Goal: Information Seeking & Learning: Check status

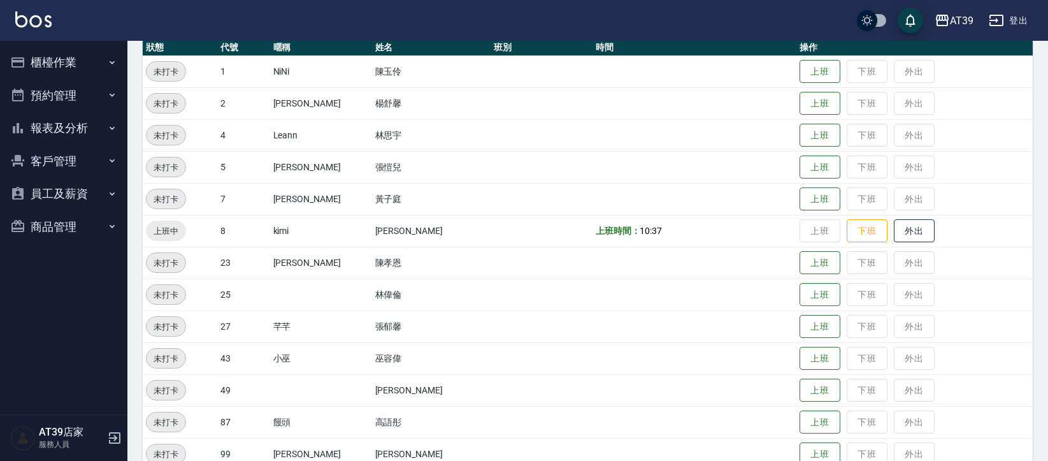
scroll to position [159, 0]
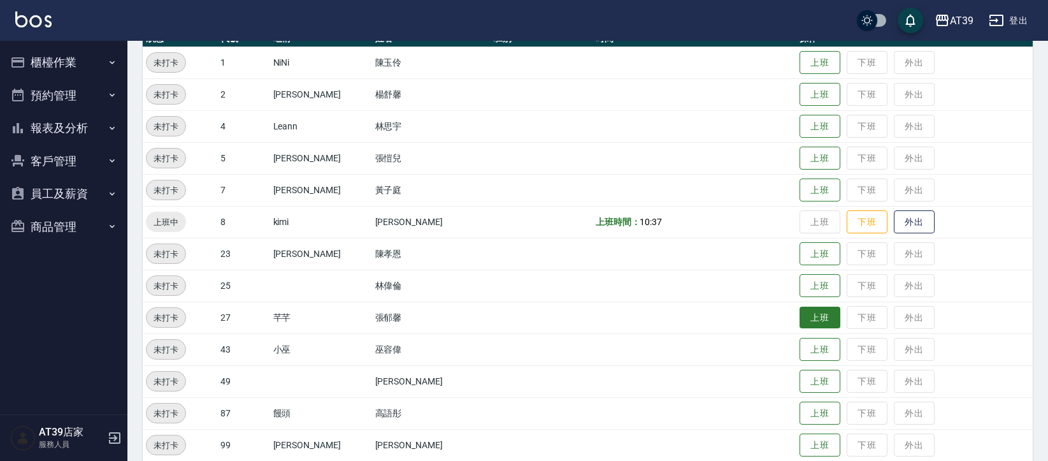
click at [814, 315] on button "上班" at bounding box center [820, 317] width 41 height 22
click at [808, 153] on button "上班" at bounding box center [820, 158] width 41 height 22
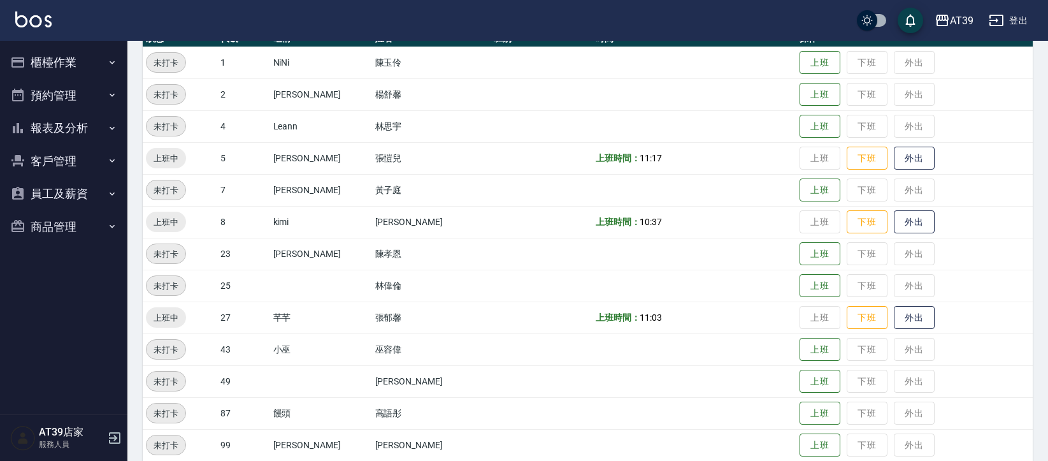
drag, startPoint x: 591, startPoint y: 138, endPoint x: 580, endPoint y: 189, distance: 52.6
drag, startPoint x: 580, startPoint y: 189, endPoint x: 52, endPoint y: 128, distance: 532.3
click at [52, 128] on button "報表及分析" at bounding box center [63, 127] width 117 height 33
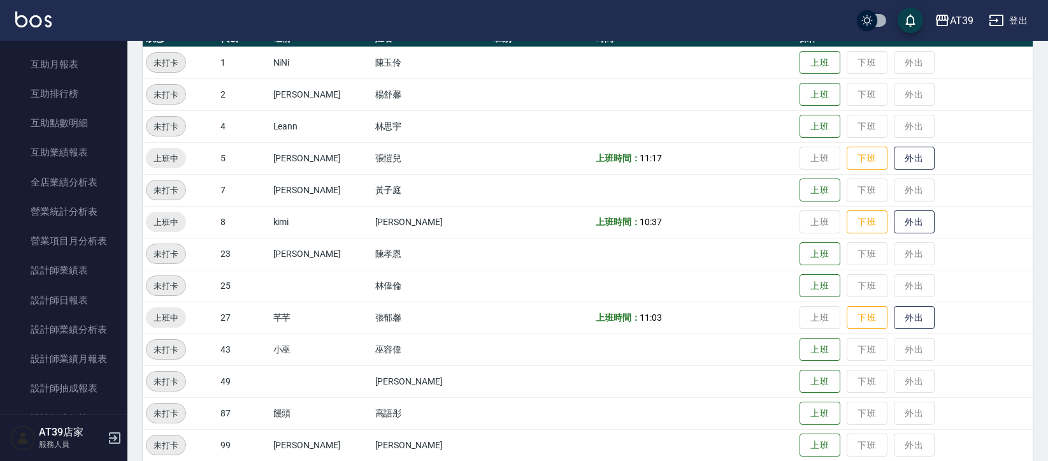
scroll to position [228, 0]
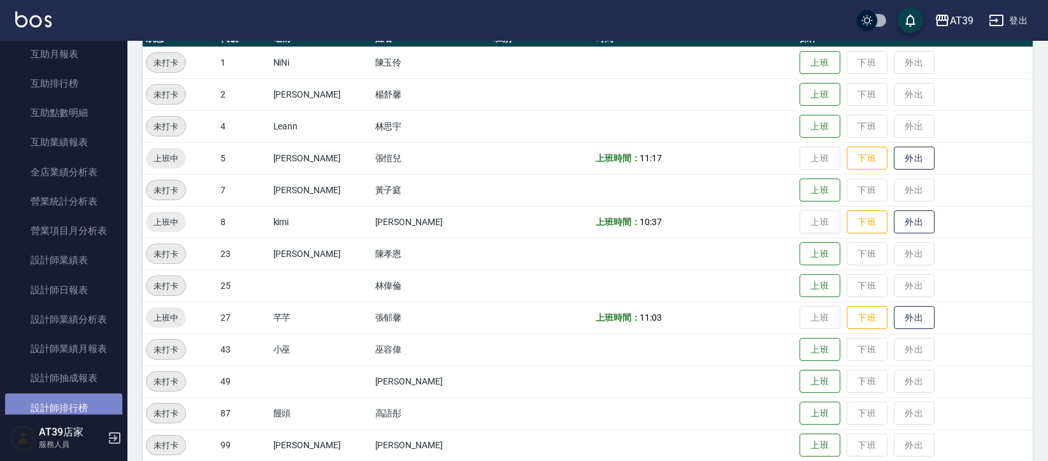
click at [83, 401] on link "設計師排行榜" at bounding box center [63, 407] width 117 height 29
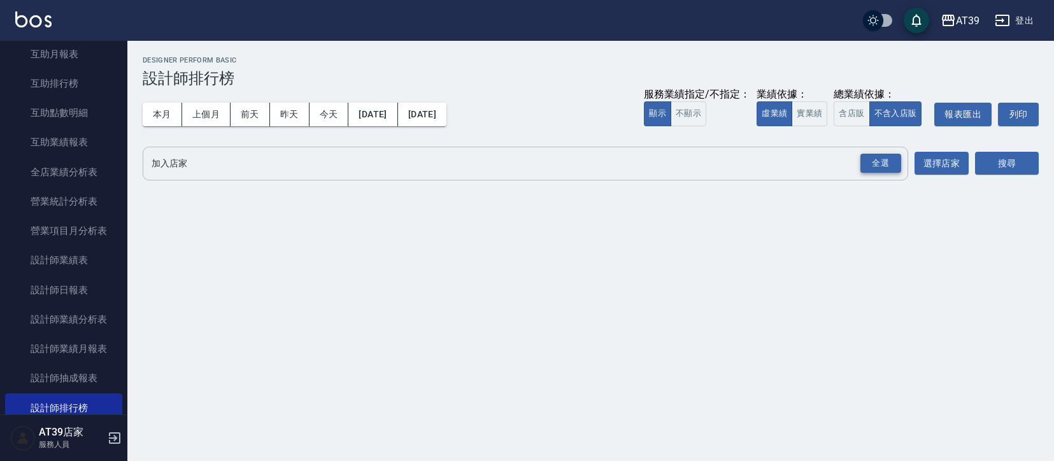
click at [880, 164] on div "全選" at bounding box center [881, 164] width 41 height 20
click at [998, 171] on button "搜尋" at bounding box center [1007, 164] width 64 height 24
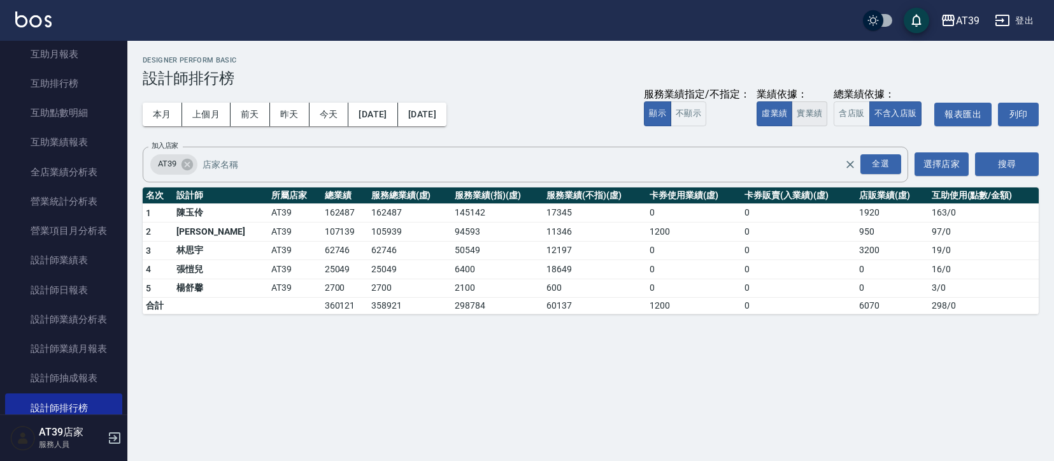
click at [819, 115] on button "實業績" at bounding box center [810, 113] width 36 height 25
